Goal: Communication & Community: Answer question/provide support

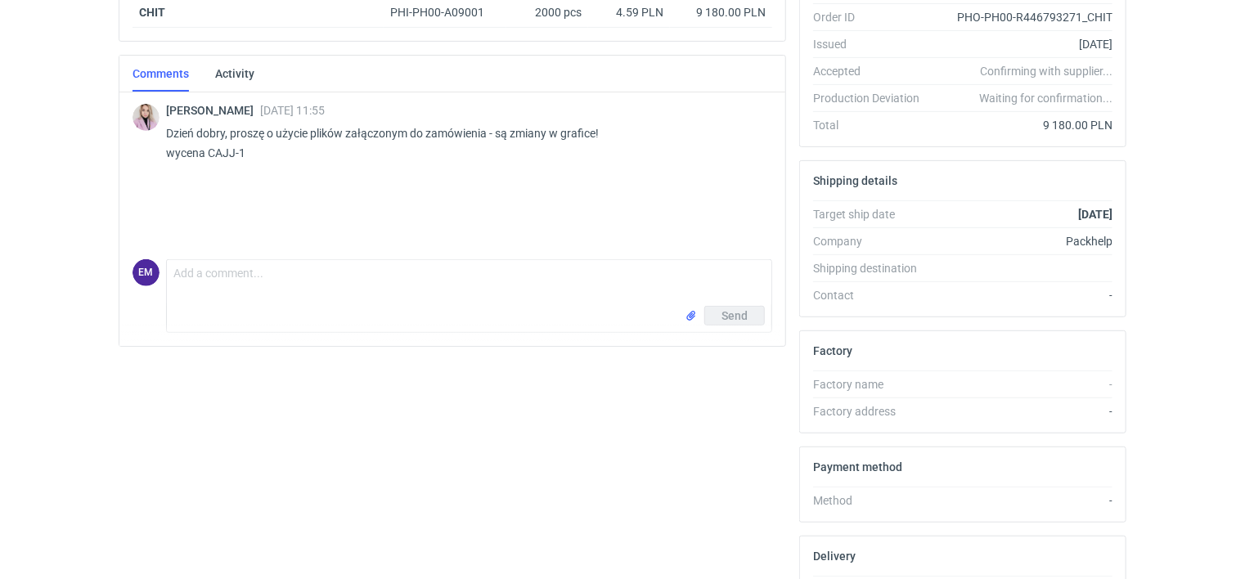
scroll to position [327, 0]
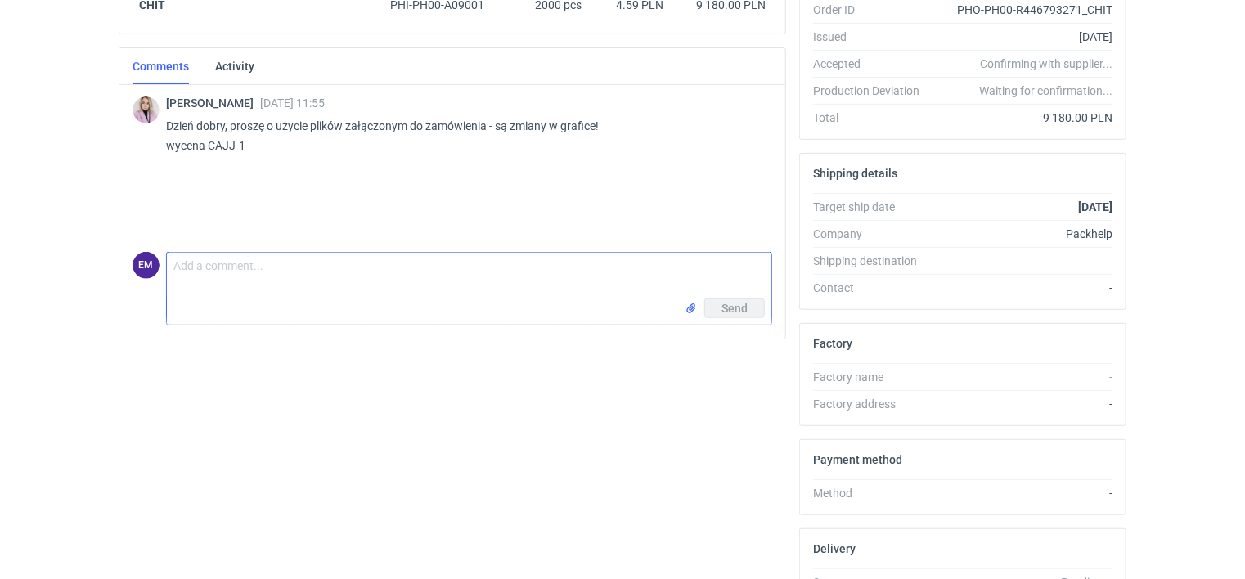
click at [692, 303] on input "file" at bounding box center [691, 308] width 13 height 17
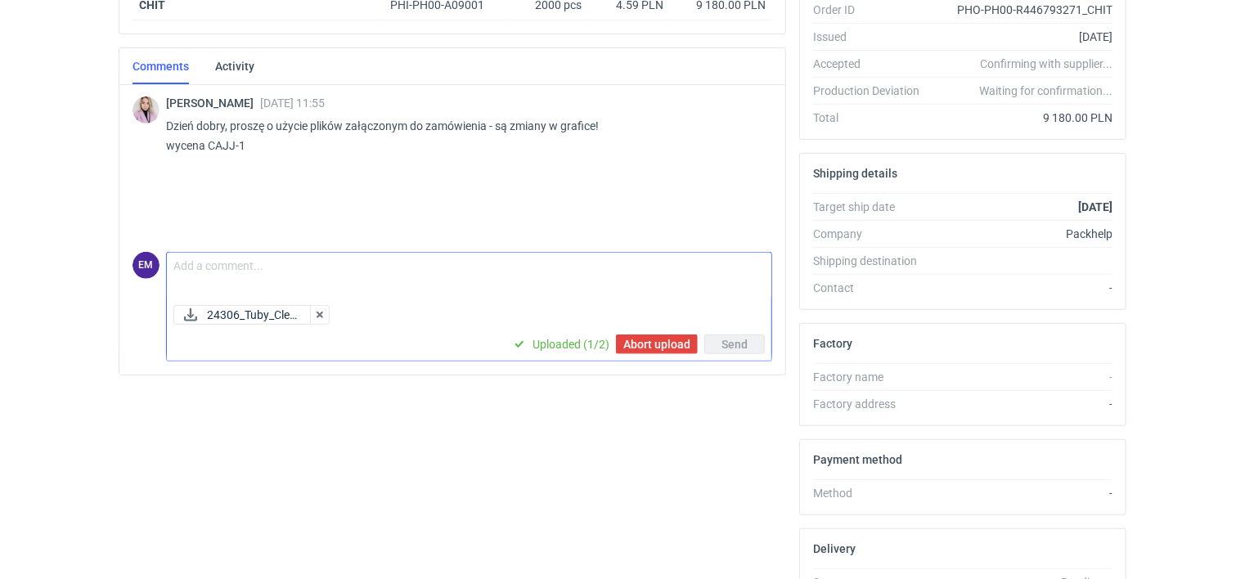
click at [198, 257] on textarea "Comment message" at bounding box center [469, 276] width 604 height 46
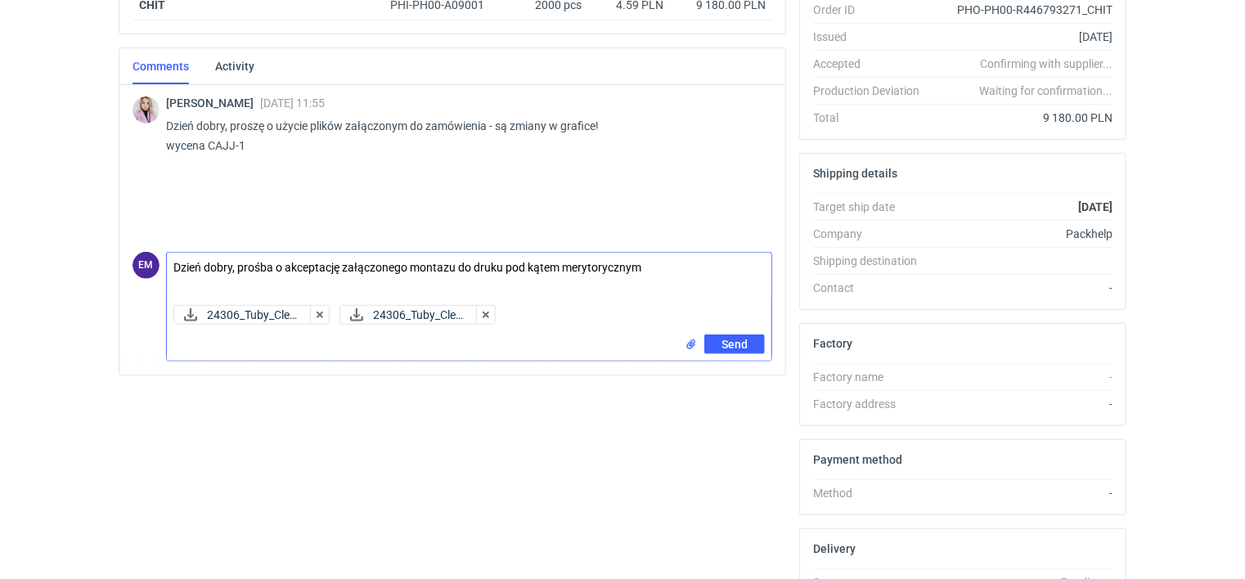
click at [448, 266] on textarea "Dzień dobry, prośba o akceptację załączonego montazu do druku pod kątem merytor…" at bounding box center [469, 276] width 604 height 46
click at [644, 266] on textarea "Dzień dobry, prośba o akceptację załączonego montażu do druku pod kątem merytor…" at bounding box center [469, 276] width 604 height 46
type textarea "Dzień dobry, prośba o akceptację załączonego montażu do druku pod kątem merytor…"
click at [728, 339] on span "Send" at bounding box center [734, 344] width 26 height 11
